Goal: Find specific page/section: Find specific page/section

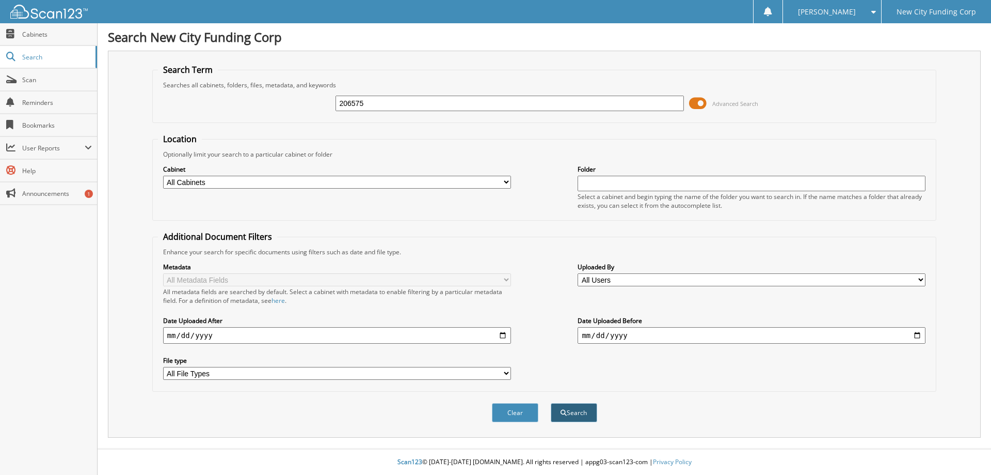
type input "206575"
click at [577, 413] on button "Search" at bounding box center [574, 412] width 46 height 19
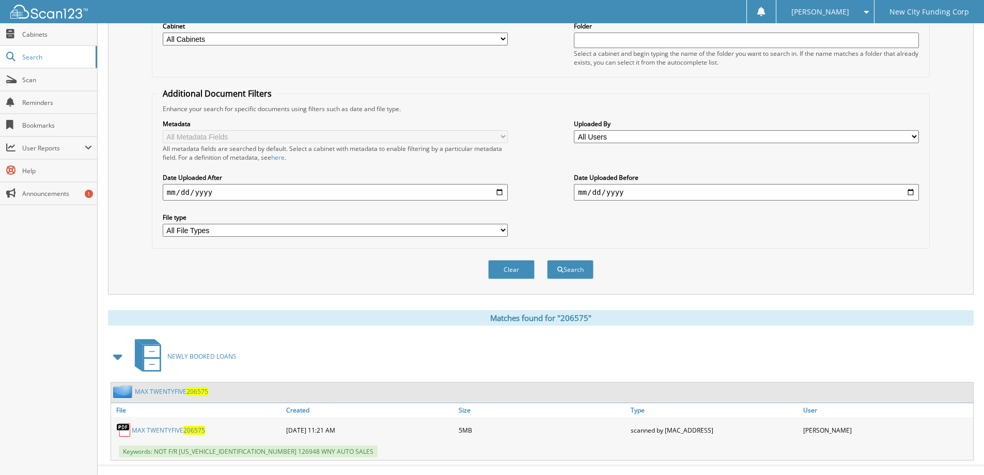
scroll to position [160, 0]
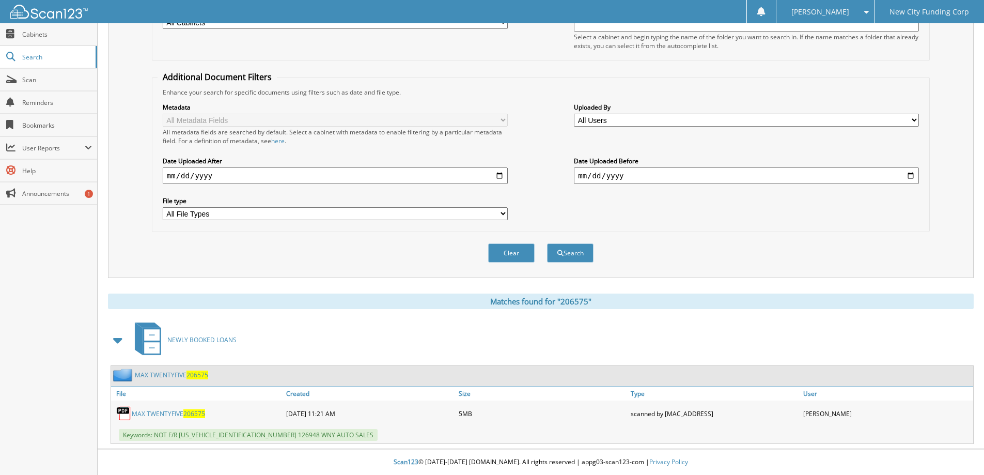
click at [171, 413] on link "MAX TWENTYFIVE 206575" at bounding box center [168, 413] width 73 height 9
